Goal: Task Accomplishment & Management: Manage account settings

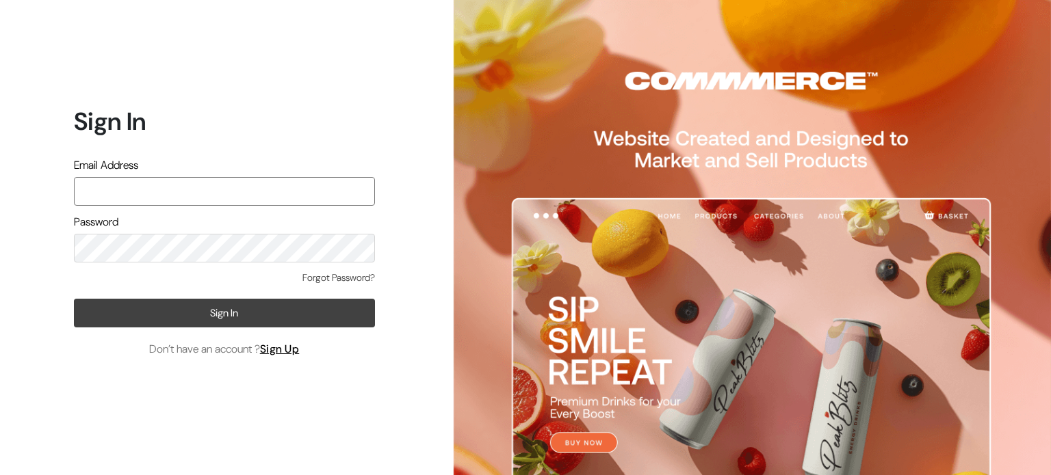
type input "rims.info007@gmail.com"
click at [232, 313] on button "Sign In" at bounding box center [224, 313] width 301 height 29
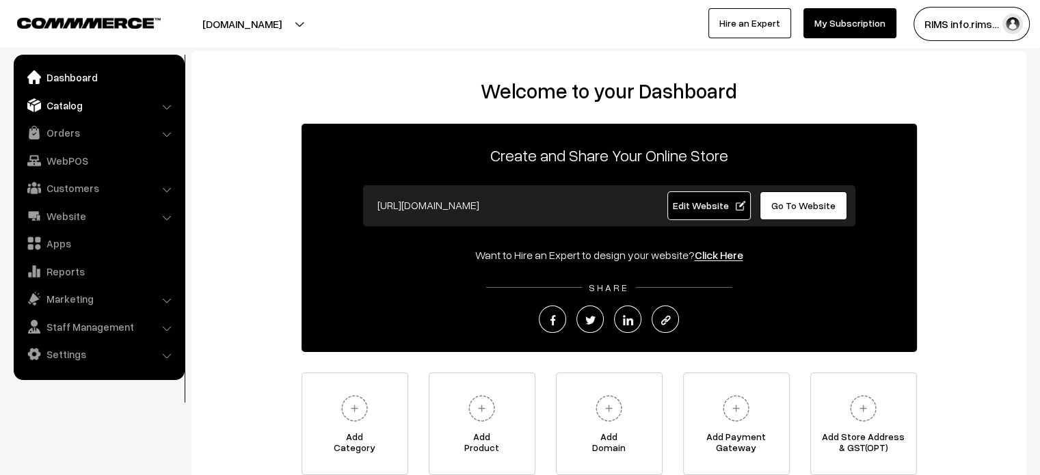
click at [64, 106] on link "Catalog" at bounding box center [98, 105] width 163 height 25
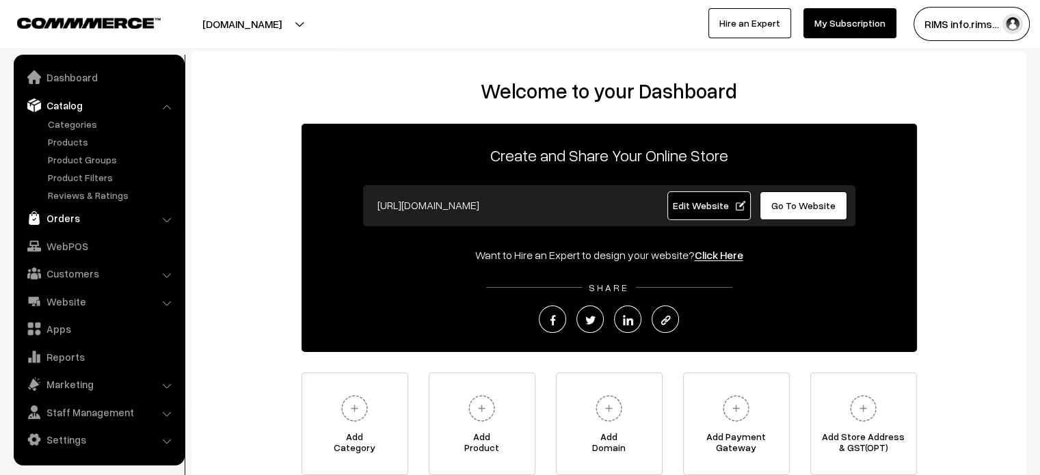
click at [62, 221] on link "Orders" at bounding box center [98, 218] width 163 height 25
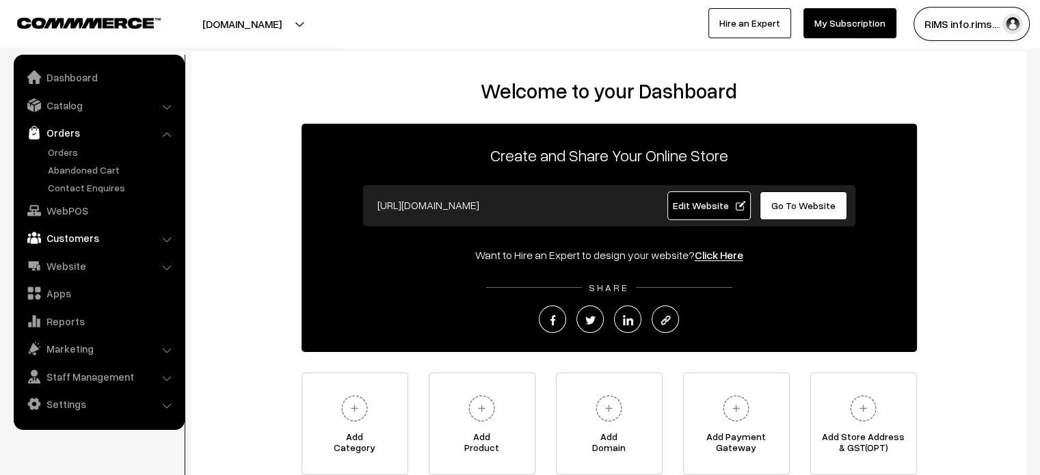
click at [63, 230] on link "Customers" at bounding box center [98, 238] width 163 height 25
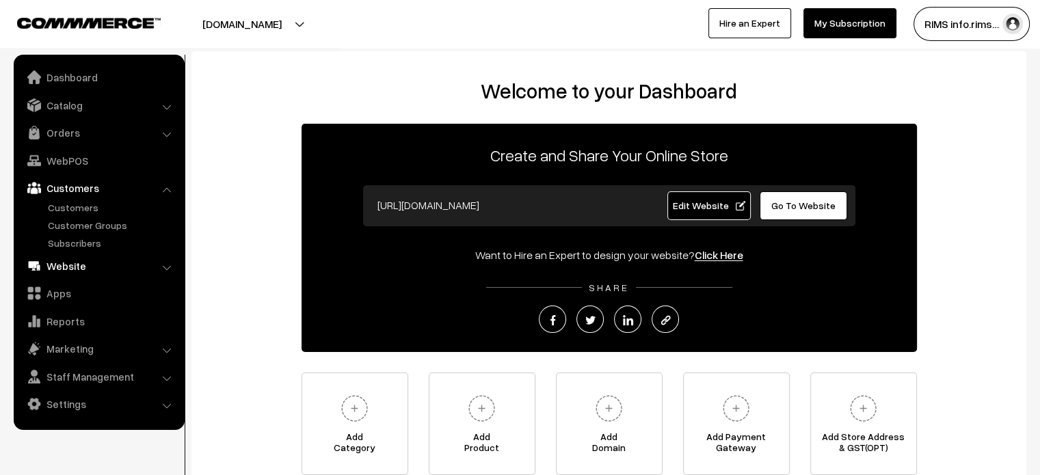
click at [71, 270] on link "Website" at bounding box center [98, 266] width 163 height 25
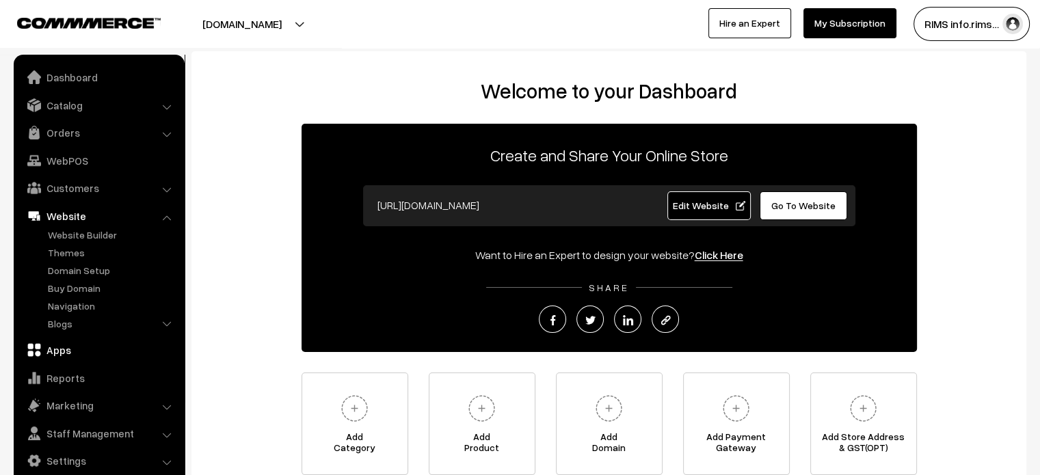
click at [63, 353] on link "Apps" at bounding box center [98, 350] width 163 height 25
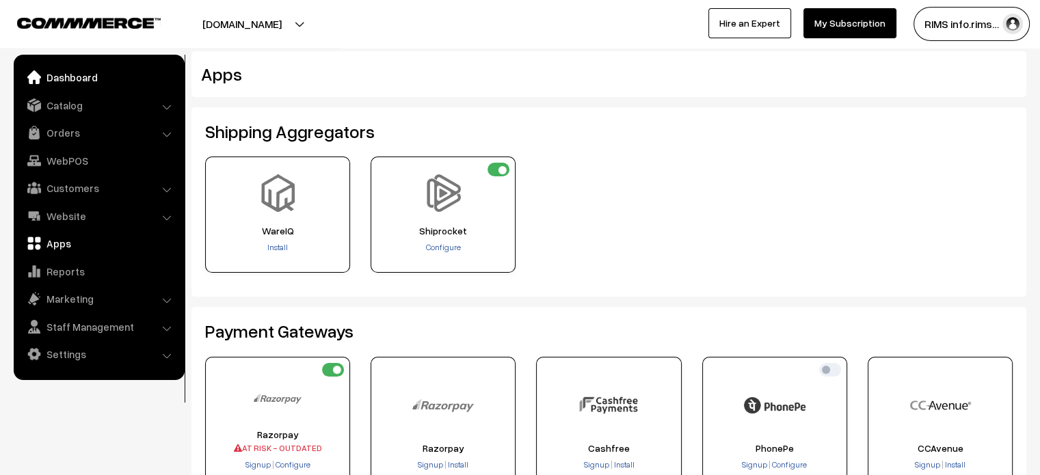
click at [57, 77] on link "Dashboard" at bounding box center [98, 77] width 163 height 25
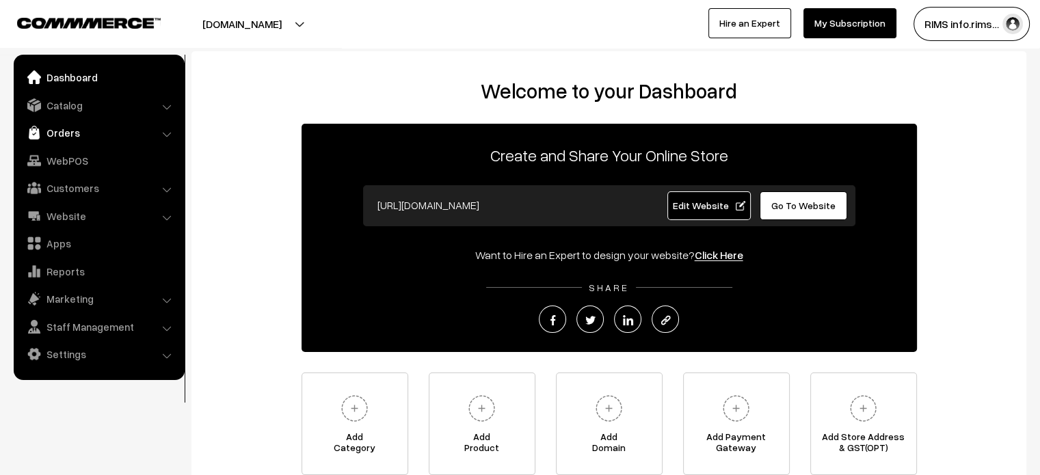
click at [49, 128] on link "Orders" at bounding box center [98, 132] width 163 height 25
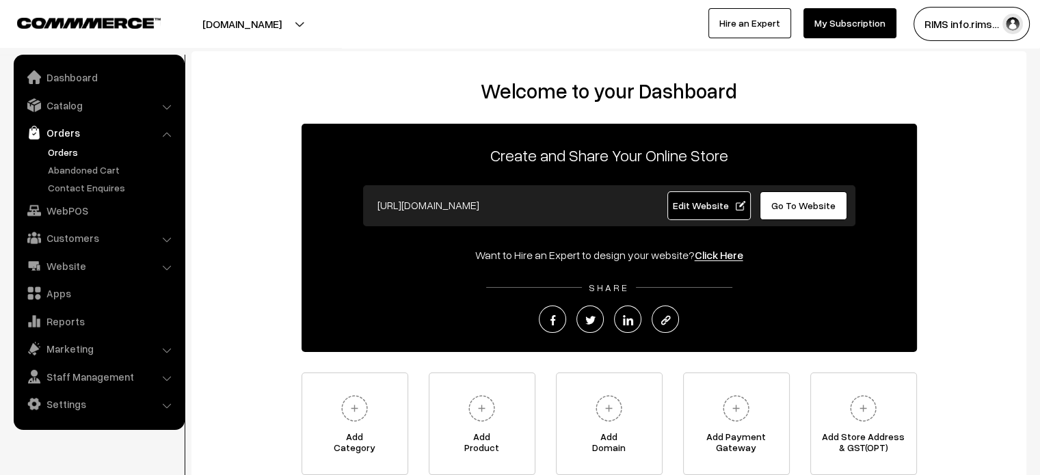
click at [70, 148] on link "Orders" at bounding box center [111, 152] width 135 height 14
